Goal: Information Seeking & Learning: Check status

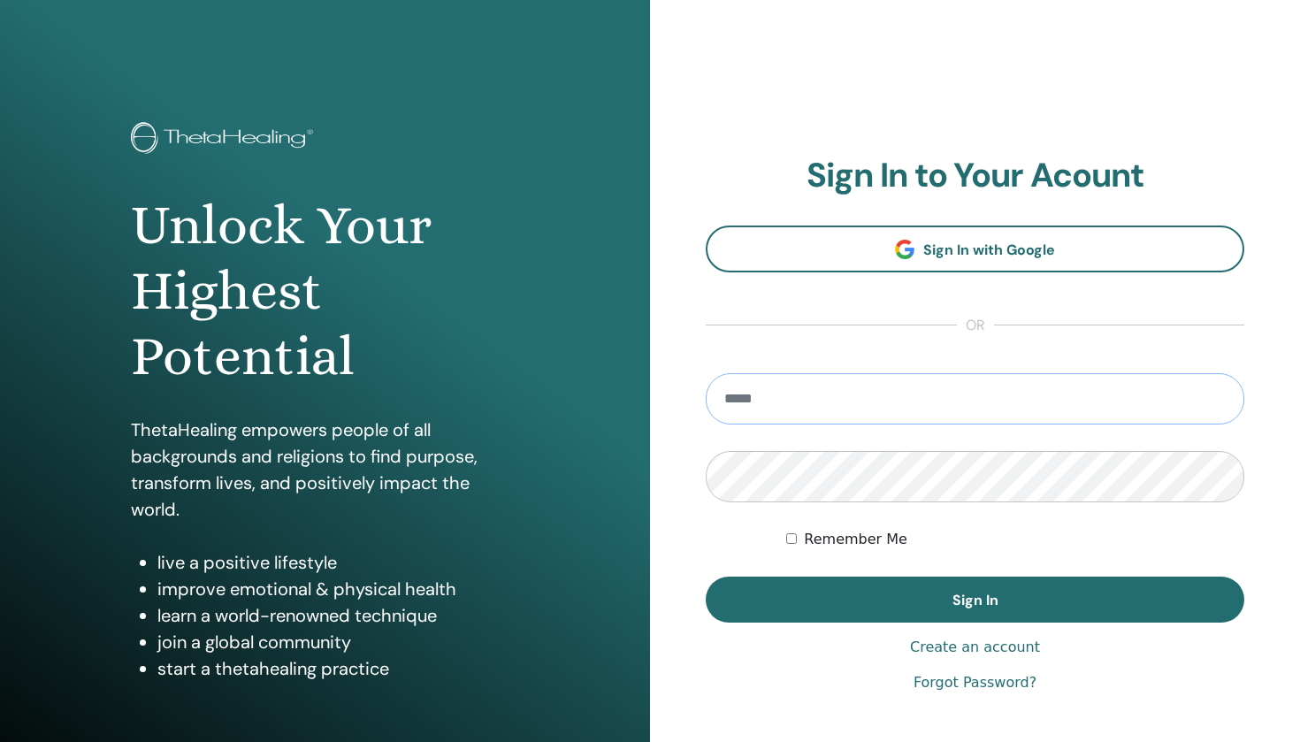
type input "**********"
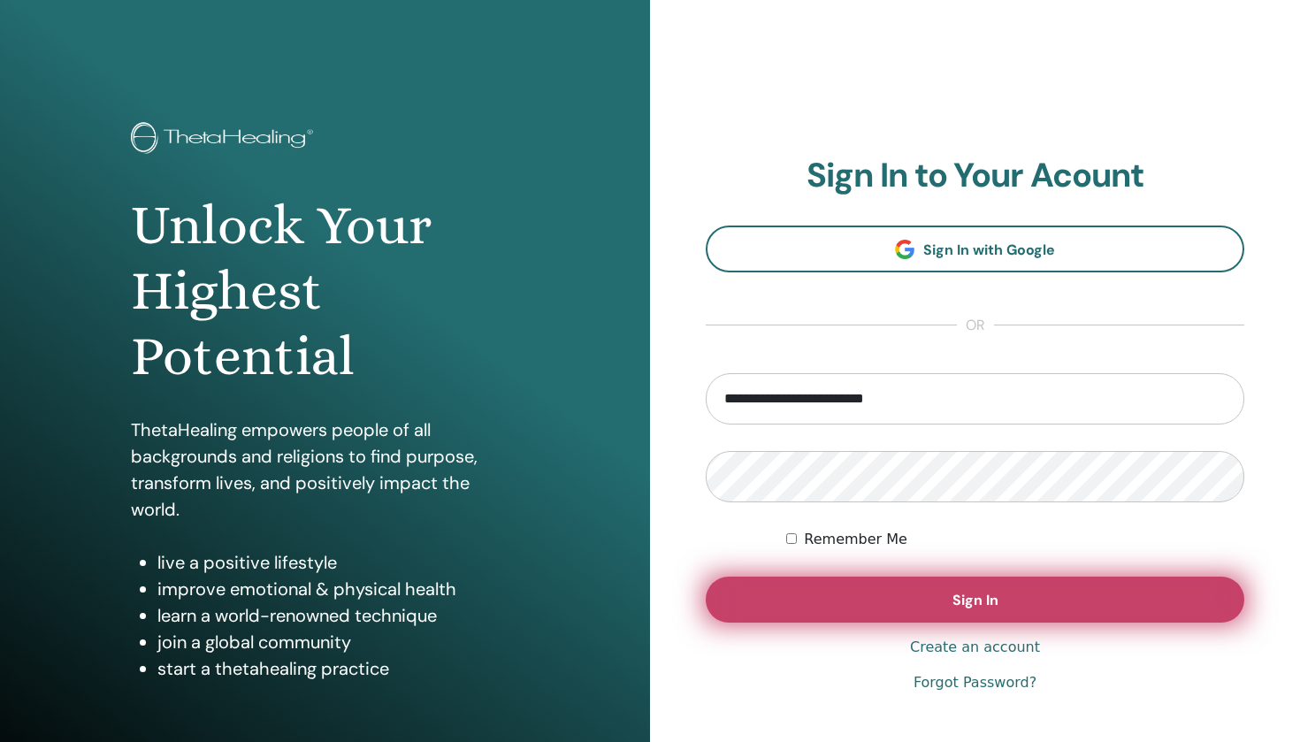
click at [882, 589] on button "Sign In" at bounding box center [975, 600] width 539 height 46
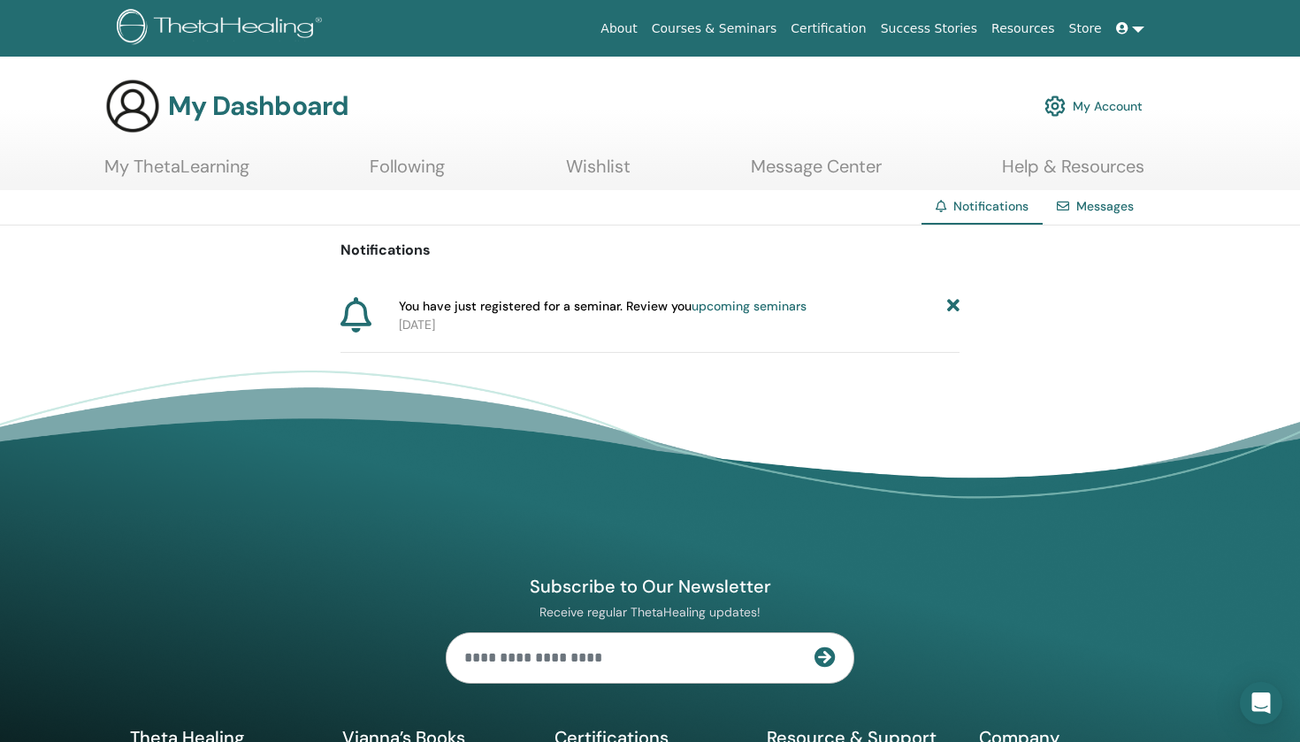
click at [526, 330] on p "2025-08-20" at bounding box center [679, 325] width 561 height 19
click at [507, 313] on span "You have just registered for a seminar. Review you upcoming seminars" at bounding box center [603, 306] width 408 height 19
click at [439, 326] on p "2025-08-20" at bounding box center [679, 325] width 561 height 19
click at [745, 301] on link "upcoming seminars" at bounding box center [749, 306] width 115 height 16
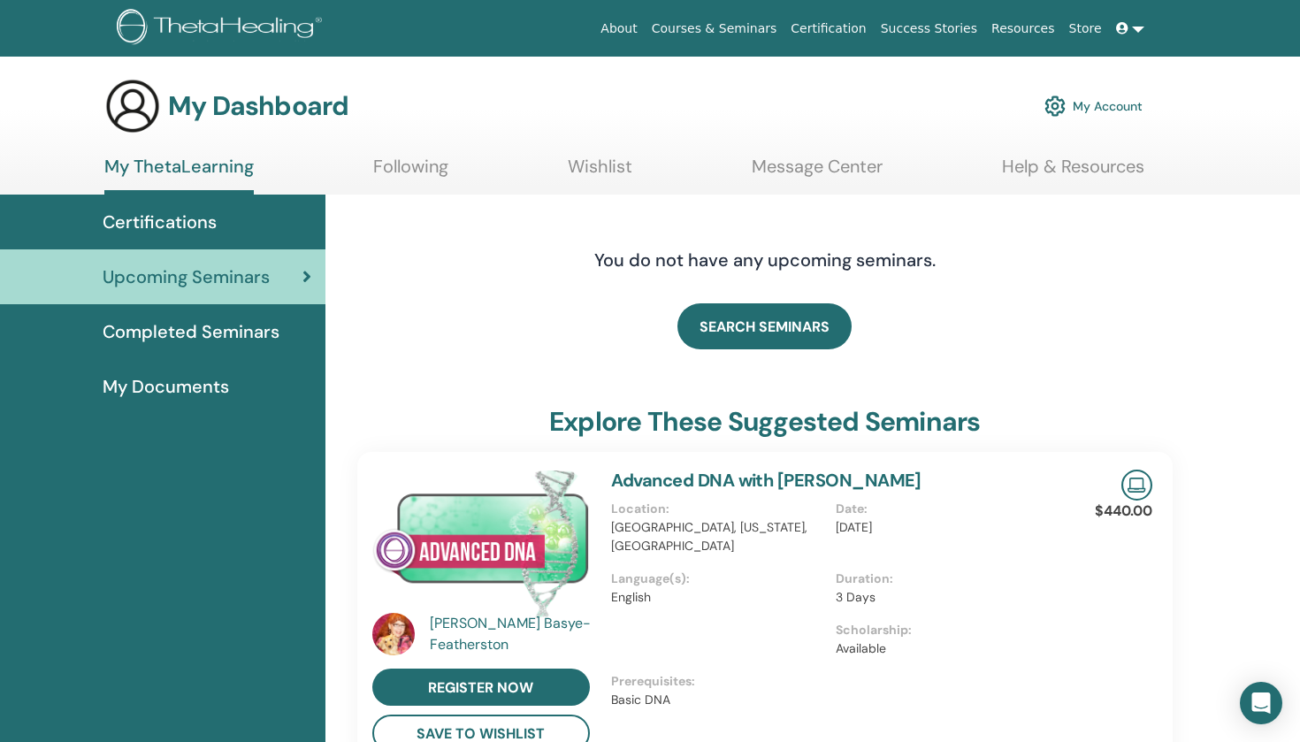
click at [277, 324] on span "Completed Seminars" at bounding box center [191, 331] width 177 height 27
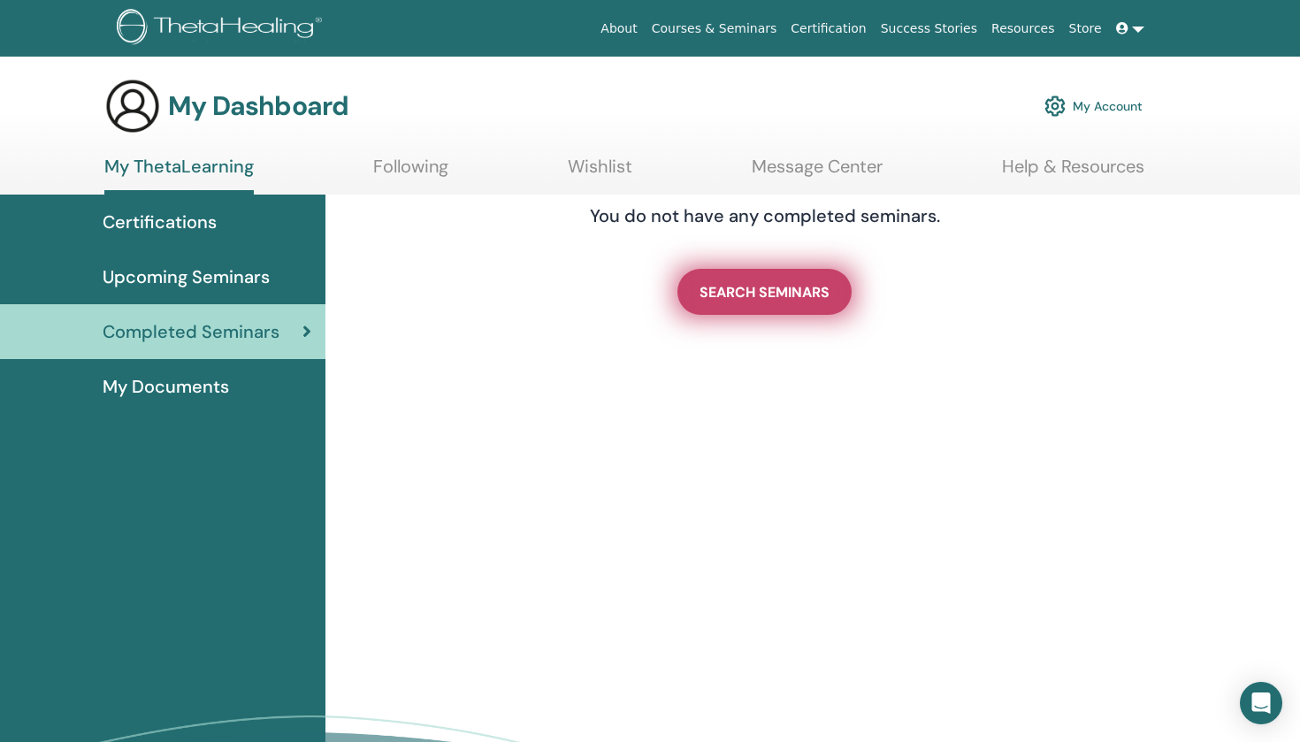
click at [725, 296] on span "SEARCH SEMINARS" at bounding box center [765, 292] width 130 height 19
